Goal: Task Accomplishment & Management: Use online tool/utility

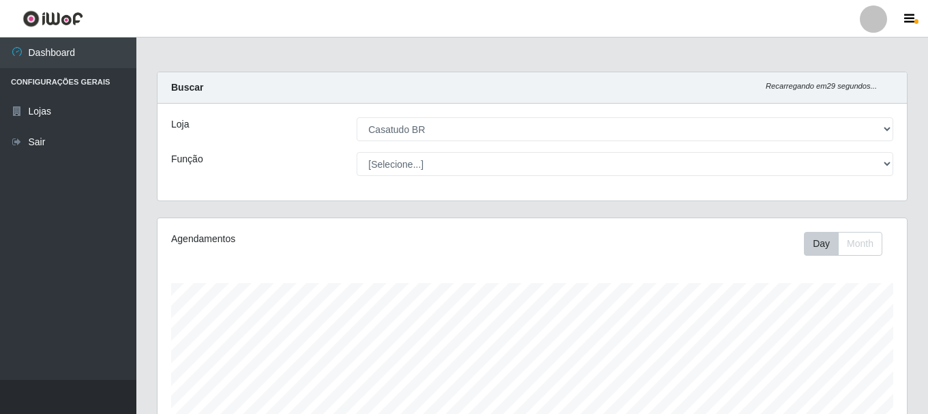
select select "197"
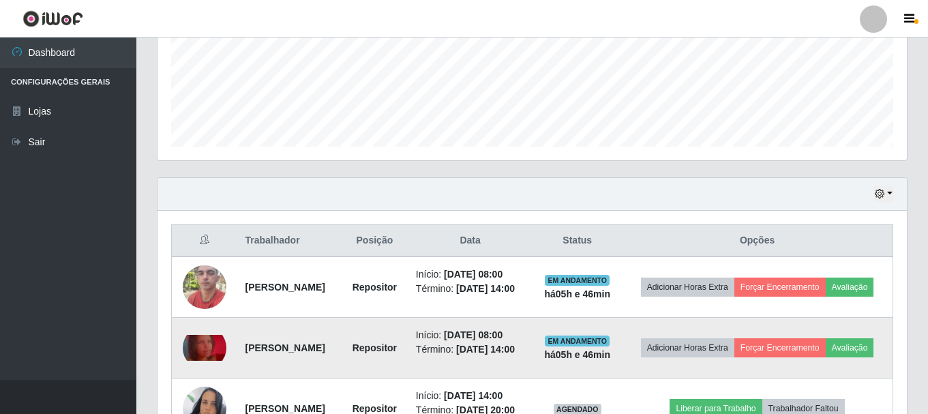
scroll to position [462, 0]
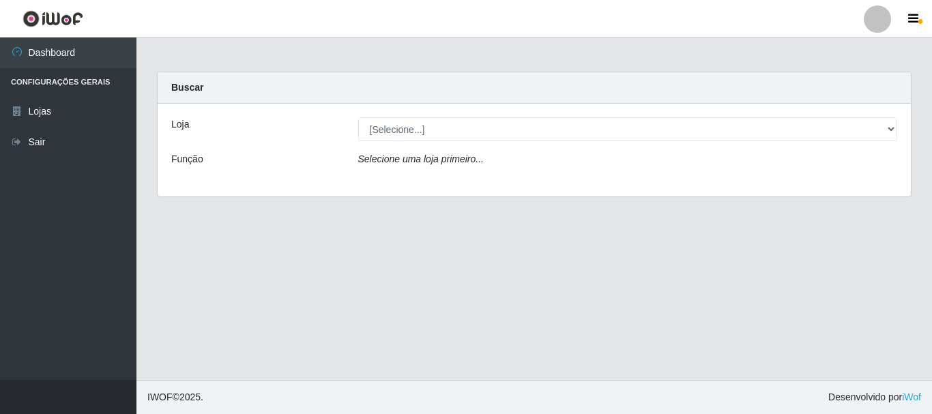
click at [628, 128] on select "[Selecione...] Casatudo BR" at bounding box center [628, 129] width 540 height 24
click at [544, 128] on select "[Selecione...] Casatudo BR" at bounding box center [628, 129] width 540 height 24
select select "197"
click at [358, 117] on select "[Selecione...] Casatudo BR" at bounding box center [628, 129] width 540 height 24
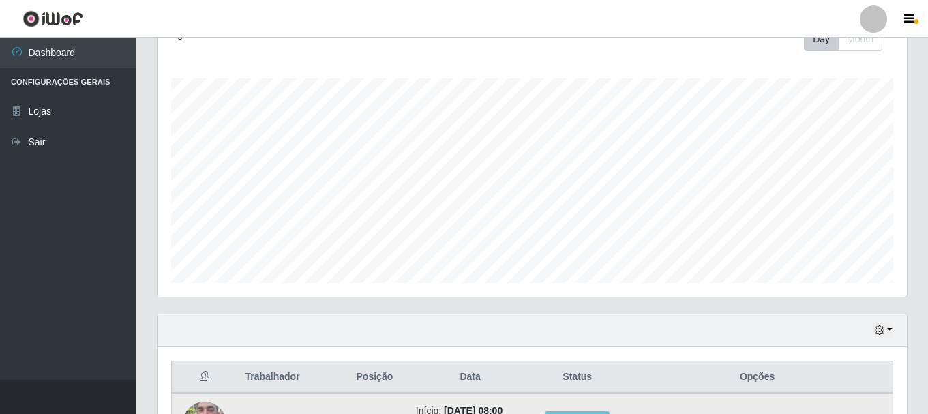
scroll to position [409, 0]
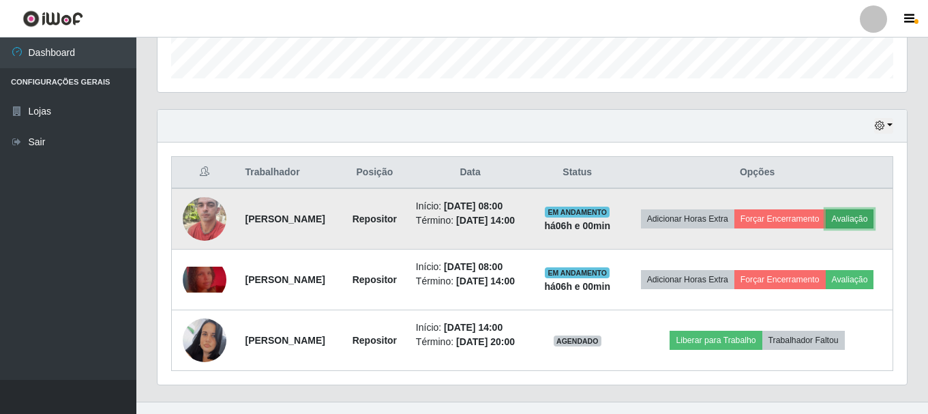
click at [826, 228] on button "Avaliação" at bounding box center [850, 218] width 48 height 19
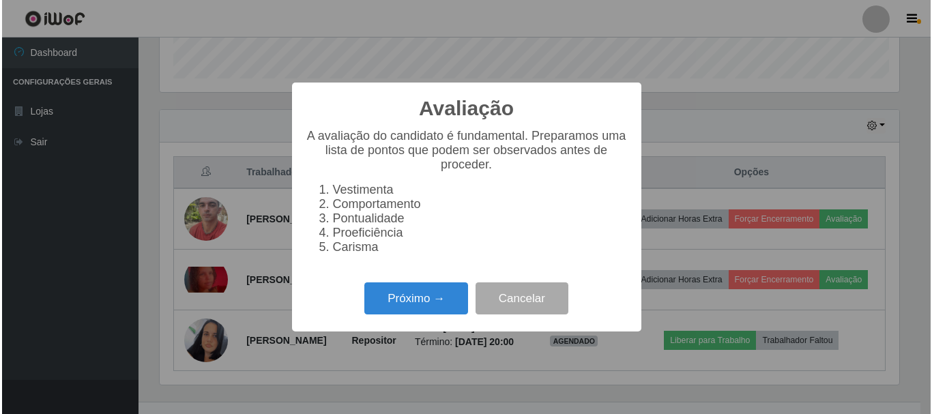
scroll to position [283, 743]
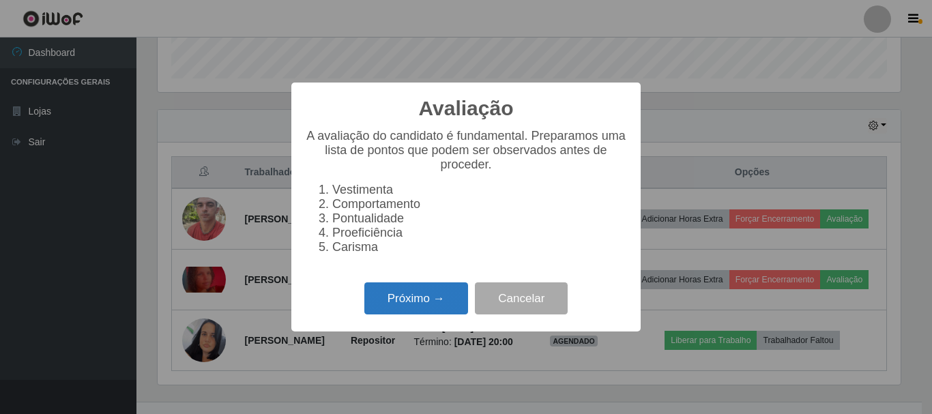
click at [426, 308] on button "Próximo →" at bounding box center [416, 298] width 104 height 32
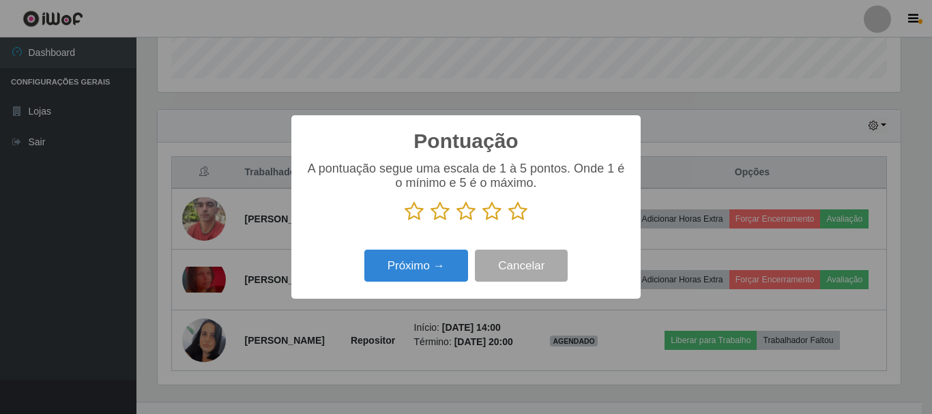
click at [520, 217] on icon at bounding box center [517, 211] width 19 height 20
click at [508, 222] on input "radio" at bounding box center [508, 222] width 0 height 0
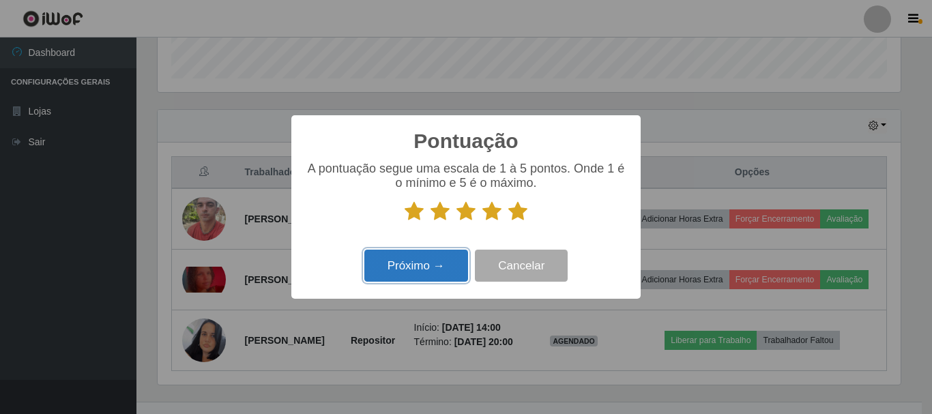
click at [410, 273] on button "Próximo →" at bounding box center [416, 266] width 104 height 32
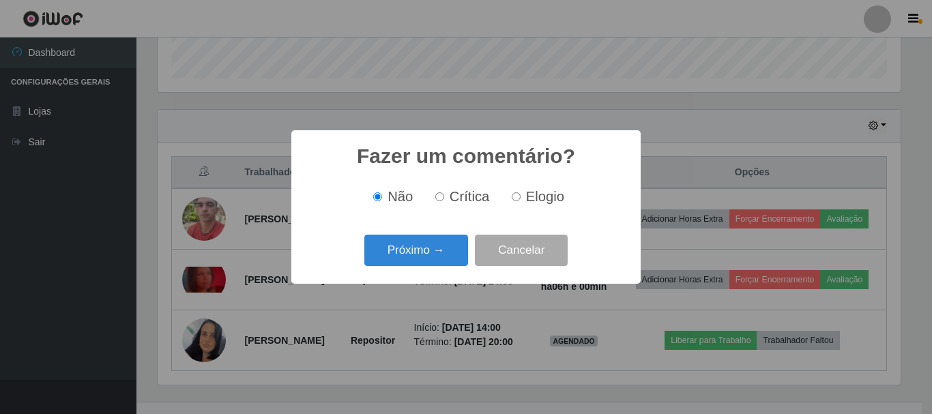
click at [361, 231] on div "Fazer um comentário? × Não Crítica Elogio Próximo → Cancelar" at bounding box center [465, 206] width 349 height 153
click at [419, 258] on button "Próximo →" at bounding box center [416, 251] width 104 height 32
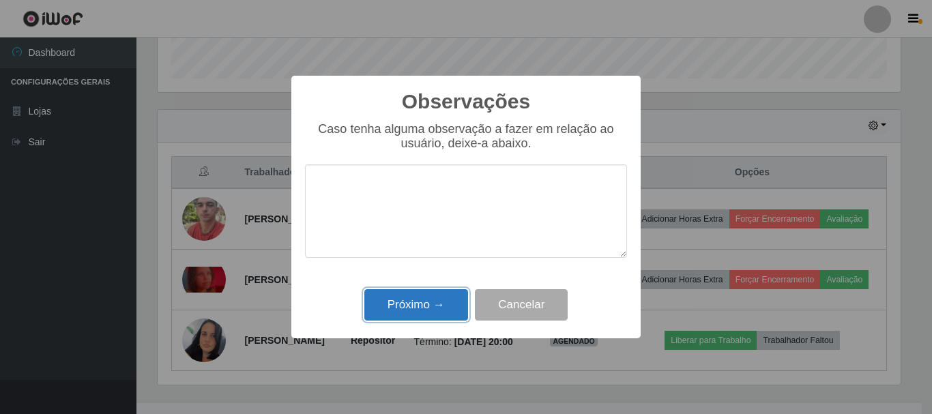
click at [424, 306] on button "Próximo →" at bounding box center [416, 305] width 104 height 32
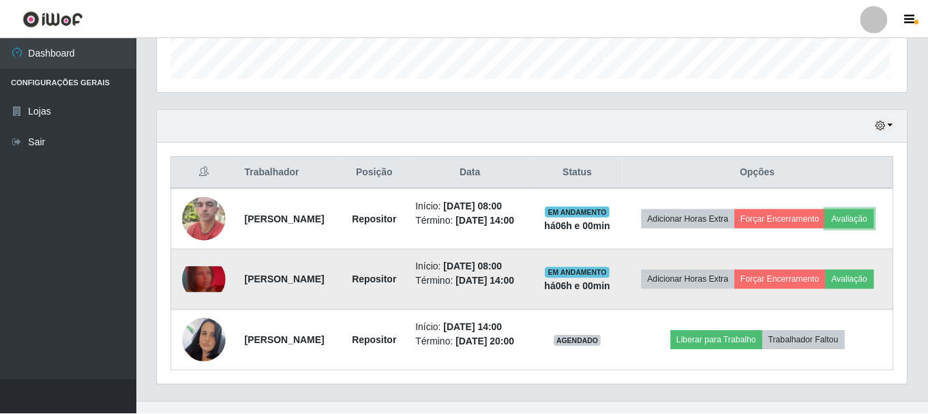
scroll to position [283, 750]
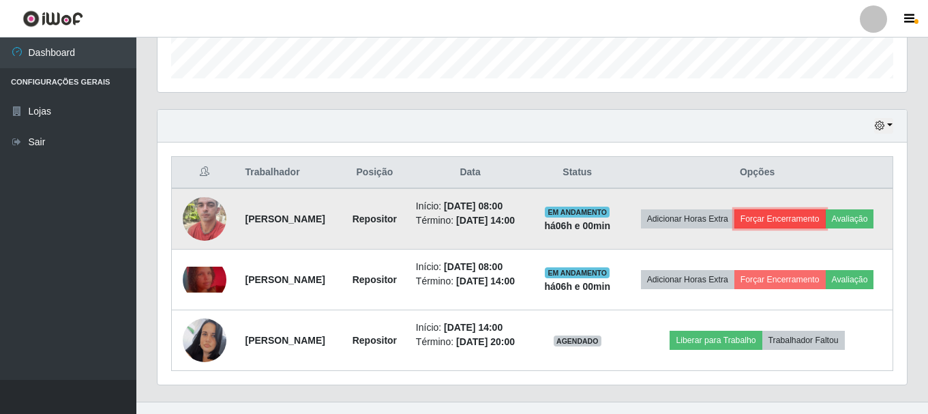
click at [809, 214] on button "Forçar Encerramento" at bounding box center [780, 218] width 91 height 19
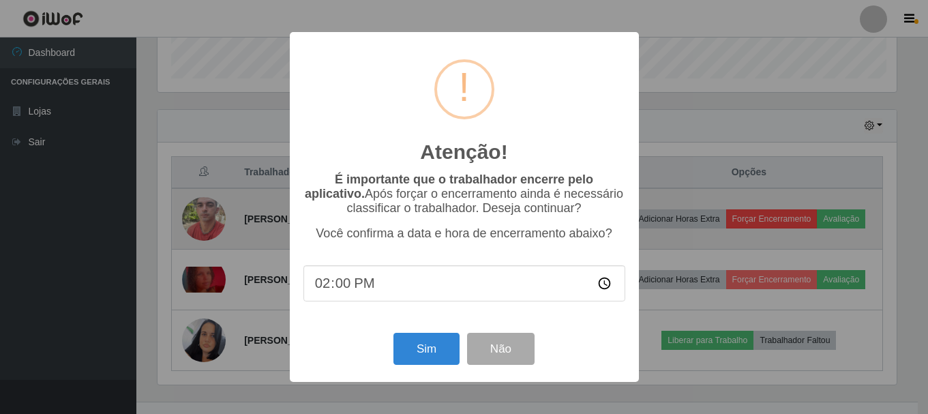
scroll to position [283, 743]
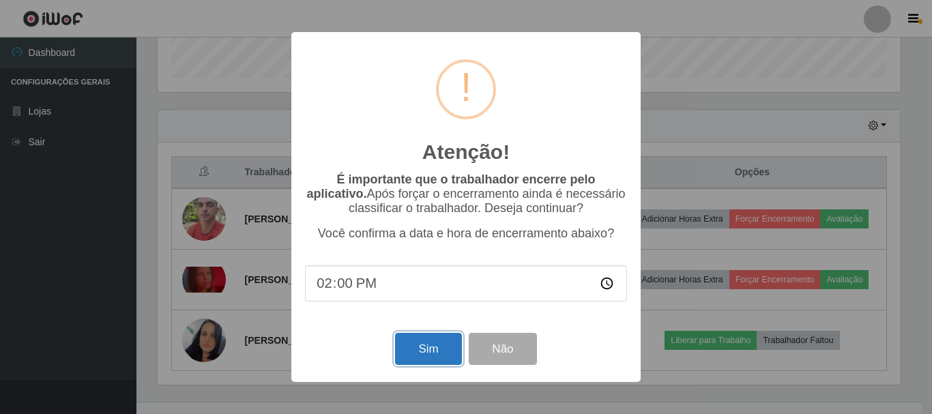
click at [424, 349] on button "Sim" at bounding box center [428, 349] width 66 height 32
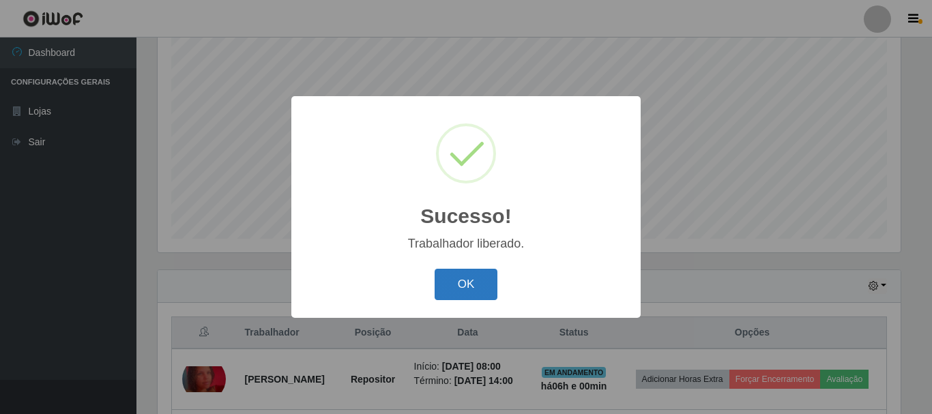
click at [471, 278] on button "OK" at bounding box center [465, 285] width 63 height 32
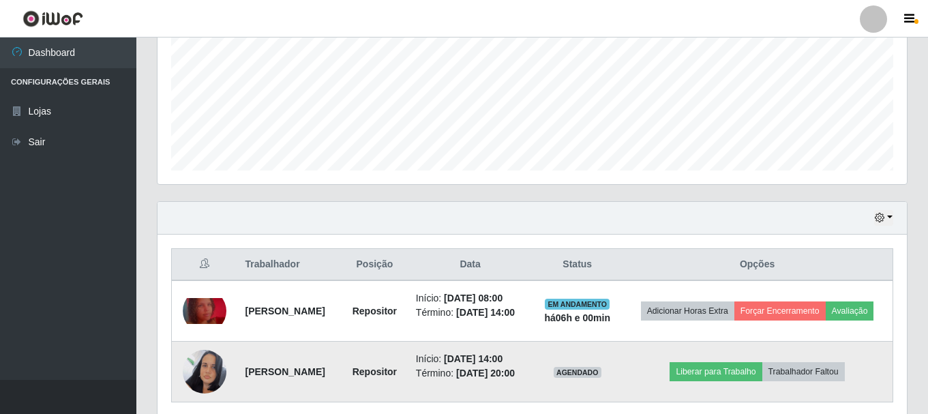
scroll to position [385, 0]
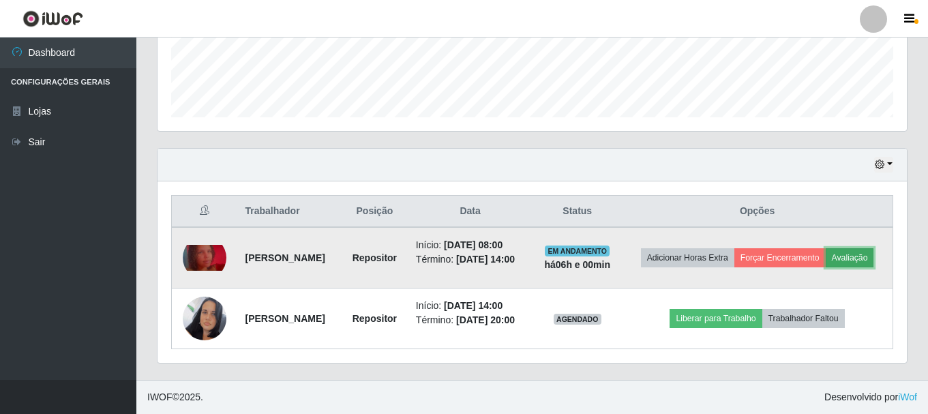
click at [826, 258] on button "Avaliação" at bounding box center [850, 257] width 48 height 19
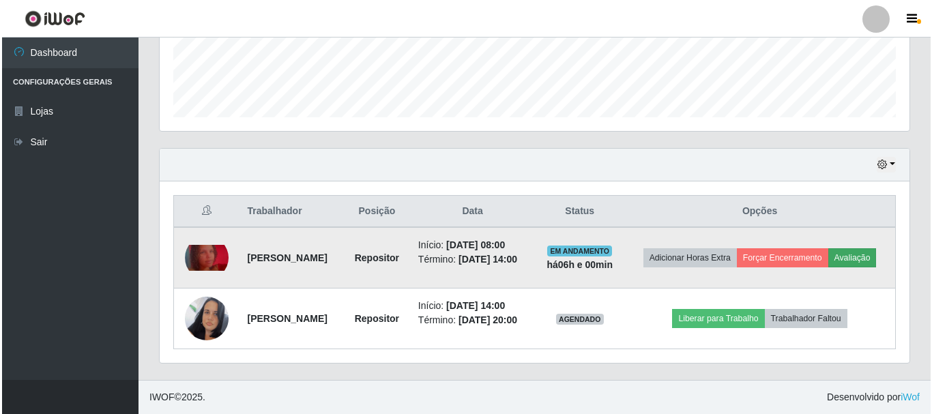
scroll to position [283, 743]
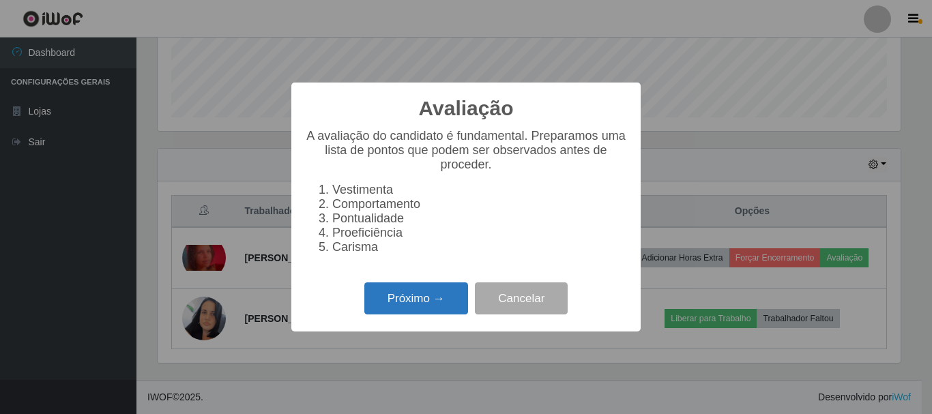
click at [387, 294] on button "Próximo →" at bounding box center [416, 298] width 104 height 32
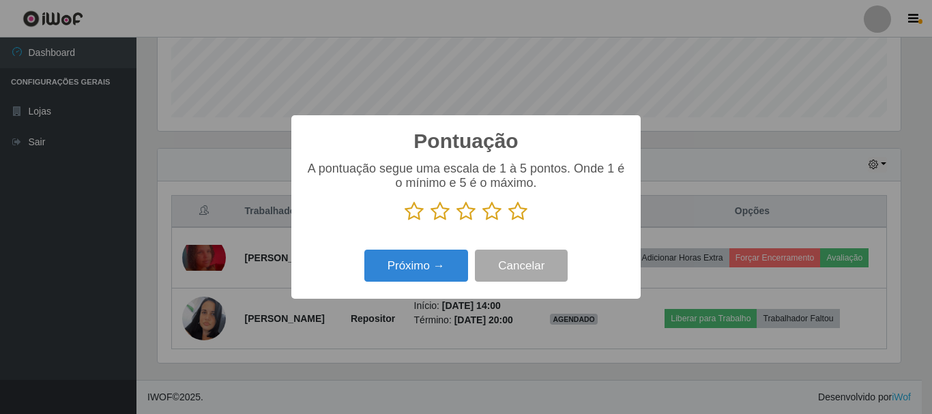
scroll to position [681767, 681308]
click at [515, 203] on icon at bounding box center [517, 211] width 19 height 20
click at [508, 222] on input "radio" at bounding box center [508, 222] width 0 height 0
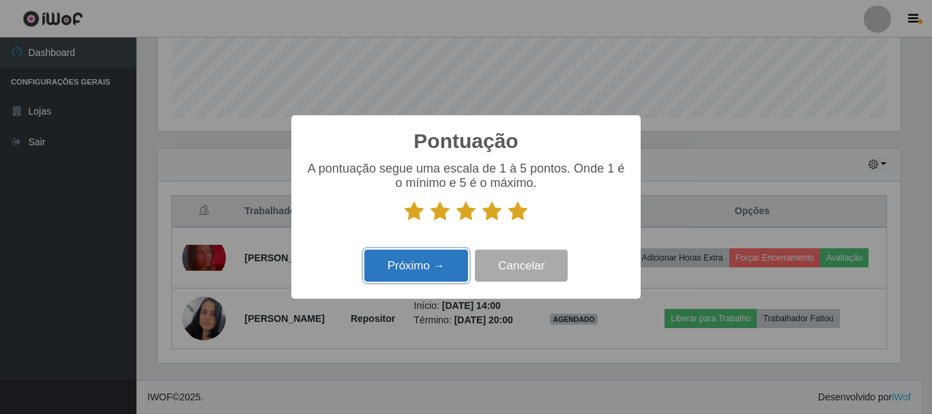
click at [413, 262] on button "Próximo →" at bounding box center [416, 266] width 104 height 32
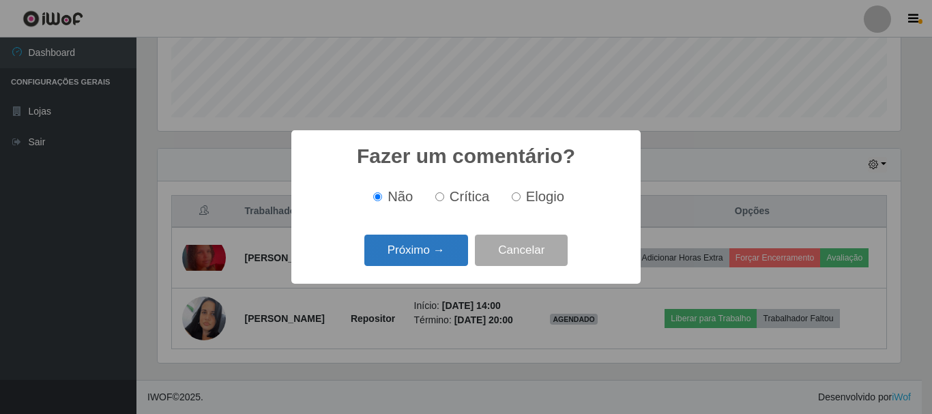
click at [404, 256] on button "Próximo →" at bounding box center [416, 251] width 104 height 32
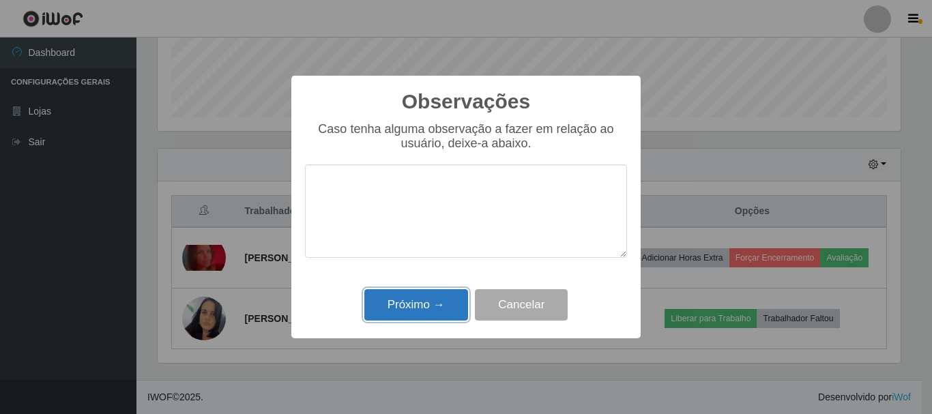
click at [419, 293] on button "Próximo →" at bounding box center [416, 305] width 104 height 32
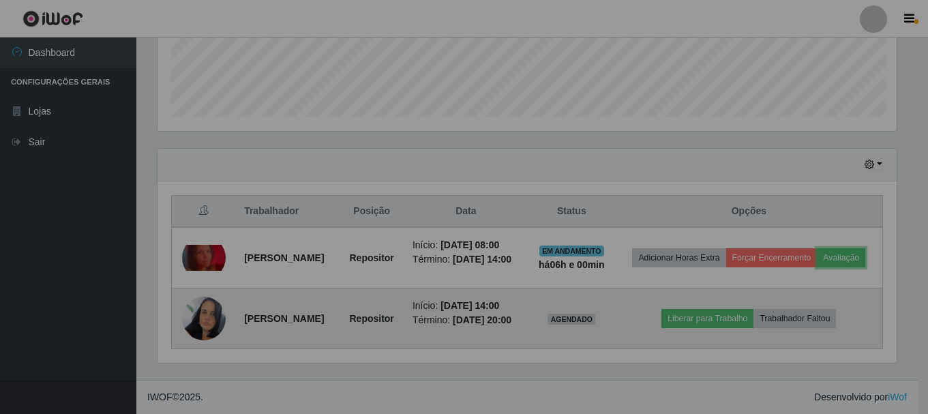
scroll to position [283, 750]
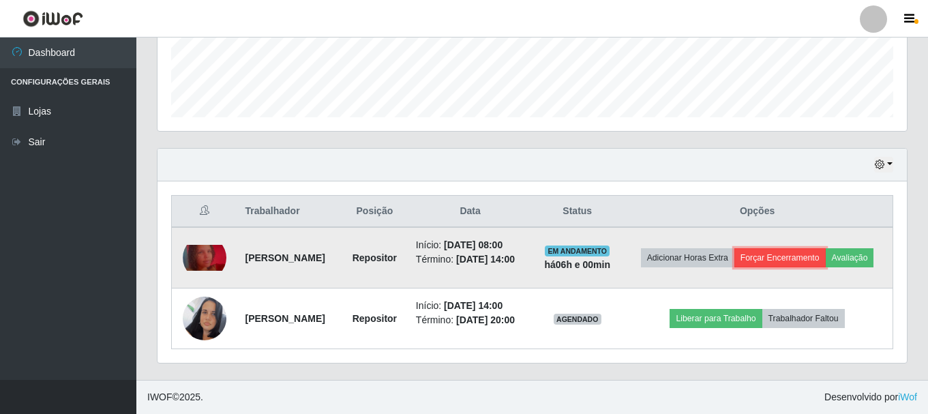
click at [826, 248] on button "Forçar Encerramento" at bounding box center [780, 257] width 91 height 19
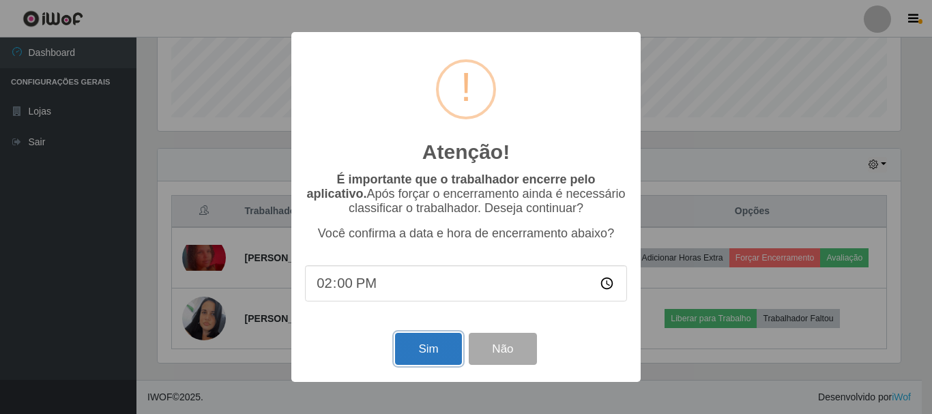
click at [443, 350] on button "Sim" at bounding box center [428, 349] width 66 height 32
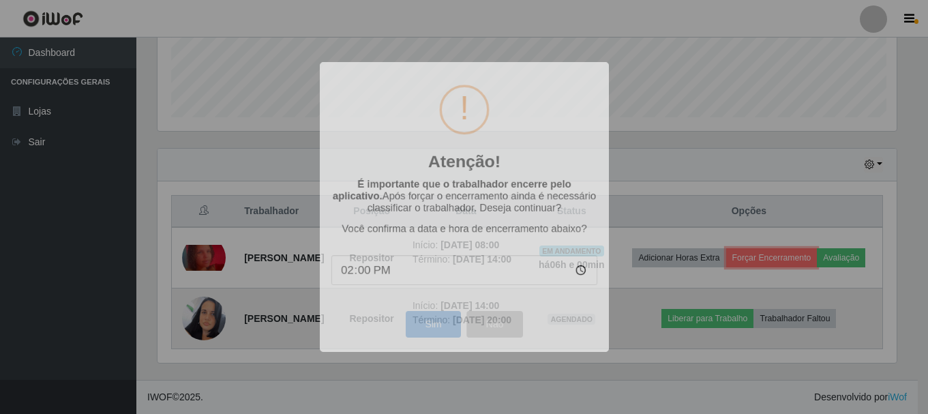
scroll to position [0, 0]
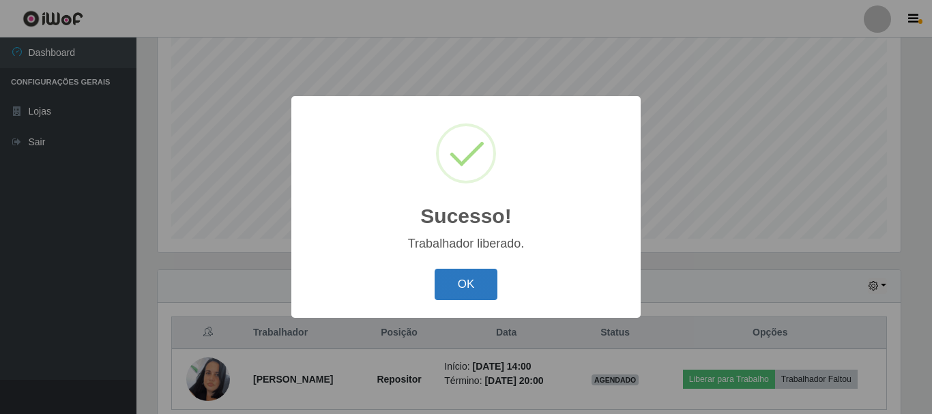
click at [479, 290] on button "OK" at bounding box center [465, 285] width 63 height 32
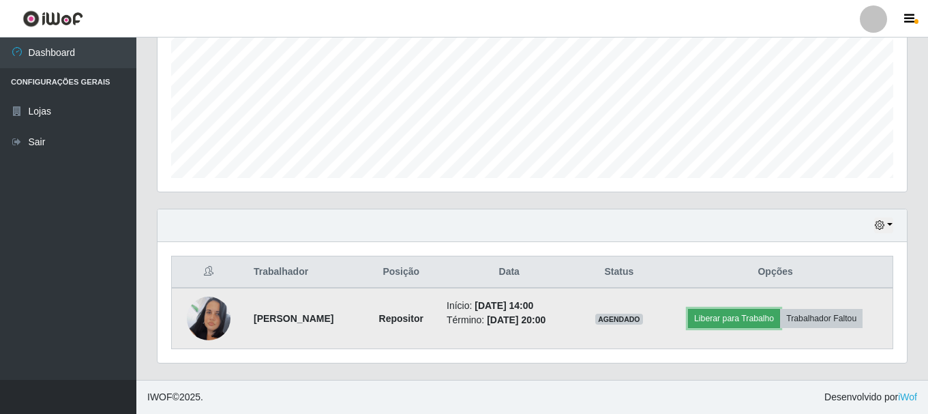
click at [733, 319] on button "Liberar para Trabalho" at bounding box center [734, 318] width 92 height 19
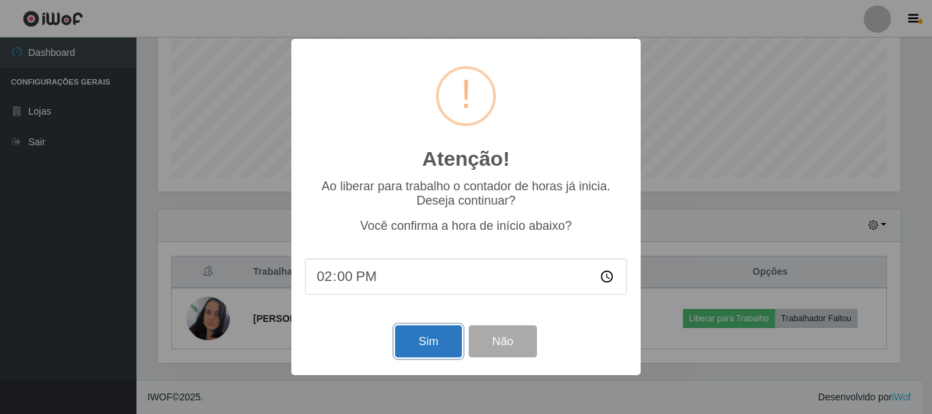
click at [437, 337] on button "Sim" at bounding box center [428, 341] width 66 height 32
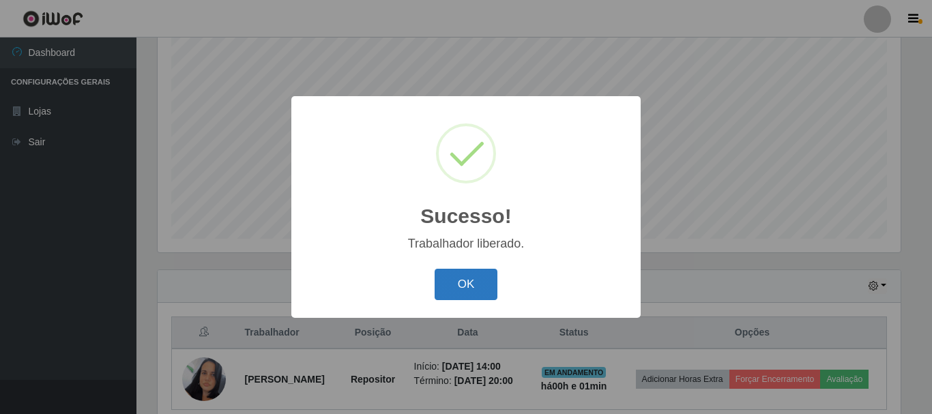
click at [457, 276] on button "OK" at bounding box center [465, 285] width 63 height 32
